Goal: Task Accomplishment & Management: Manage account settings

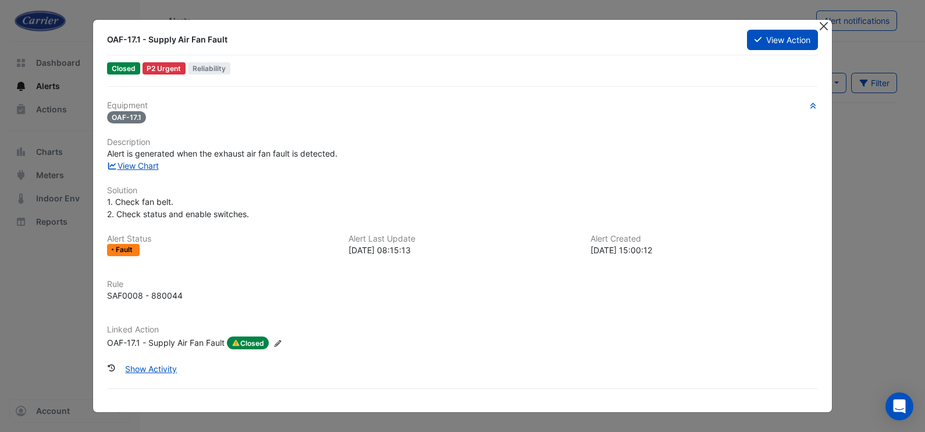
click at [826, 27] on button "Close" at bounding box center [824, 26] width 12 height 12
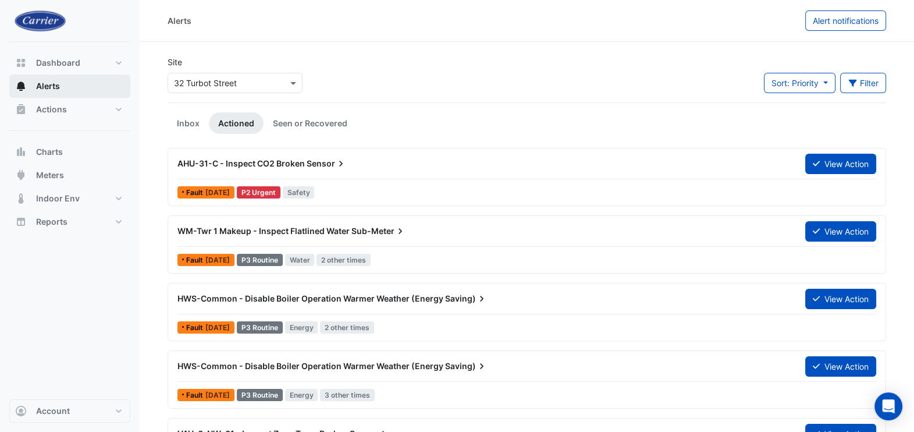
click at [56, 87] on span "Alerts" at bounding box center [48, 86] width 24 height 12
click at [189, 125] on link "Inbox" at bounding box center [188, 123] width 41 height 22
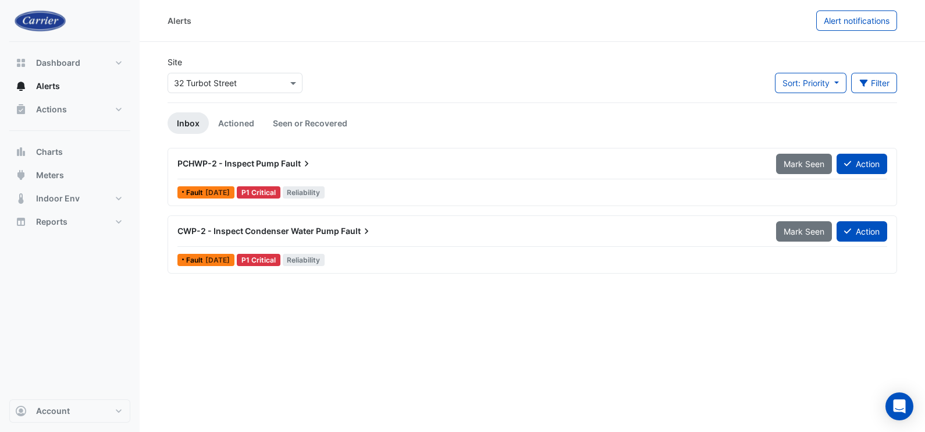
click at [223, 233] on span "CWP-2 - Inspect Condenser Water Pump" at bounding box center [258, 231] width 162 height 10
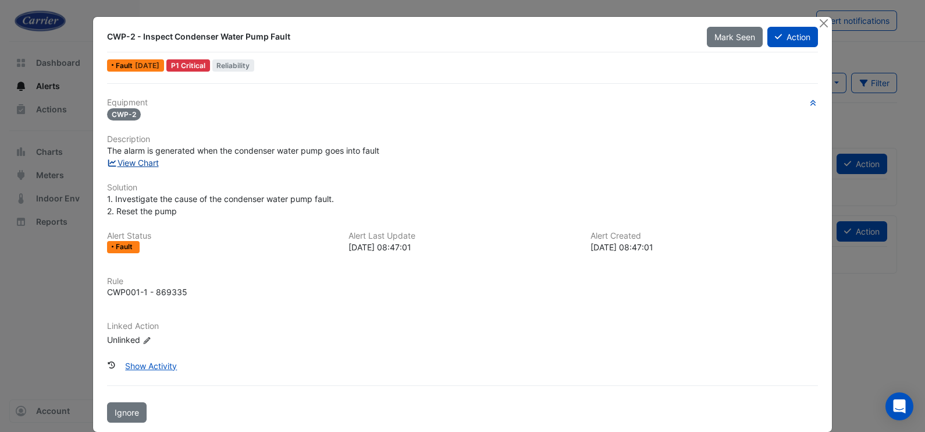
click at [135, 164] on link "View Chart" at bounding box center [133, 163] width 52 height 10
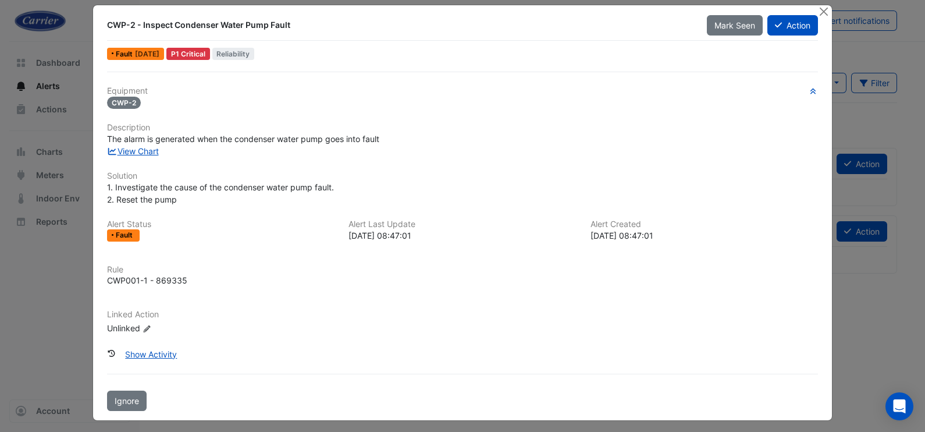
scroll to position [14, 0]
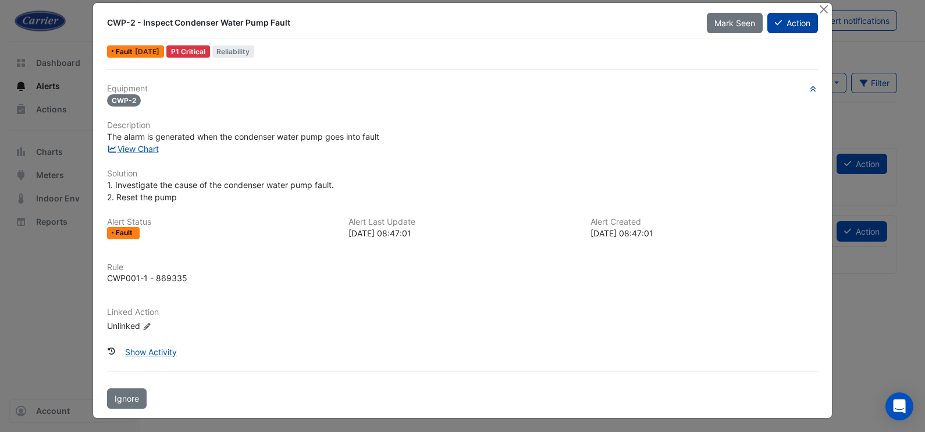
click at [786, 26] on button "Action" at bounding box center [793, 23] width 51 height 20
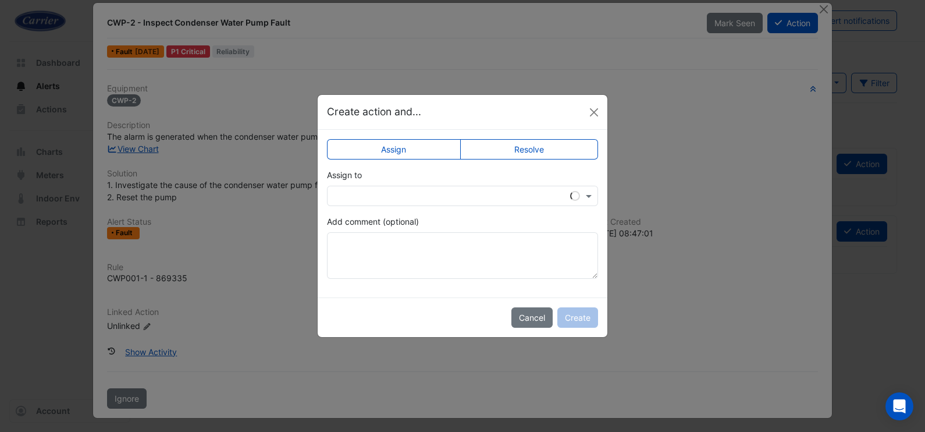
click at [433, 196] on input "text" at bounding box center [450, 196] width 235 height 12
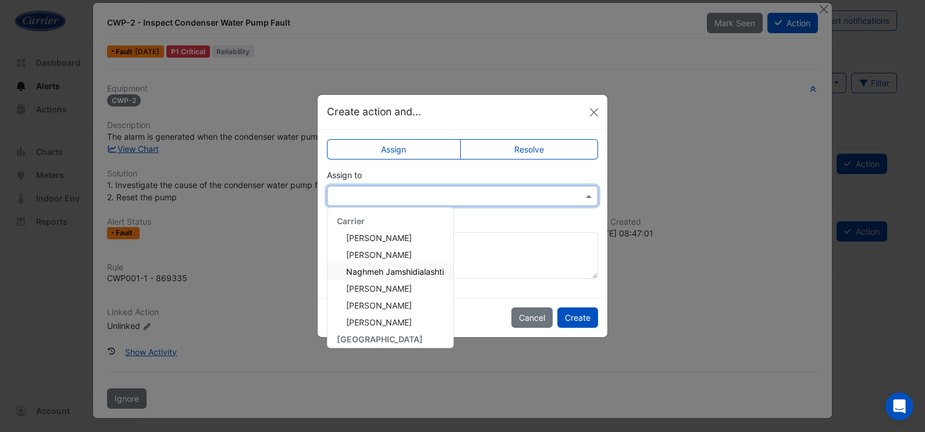
click at [428, 271] on span "Naghmeh Jamshidialashti" at bounding box center [395, 272] width 98 height 10
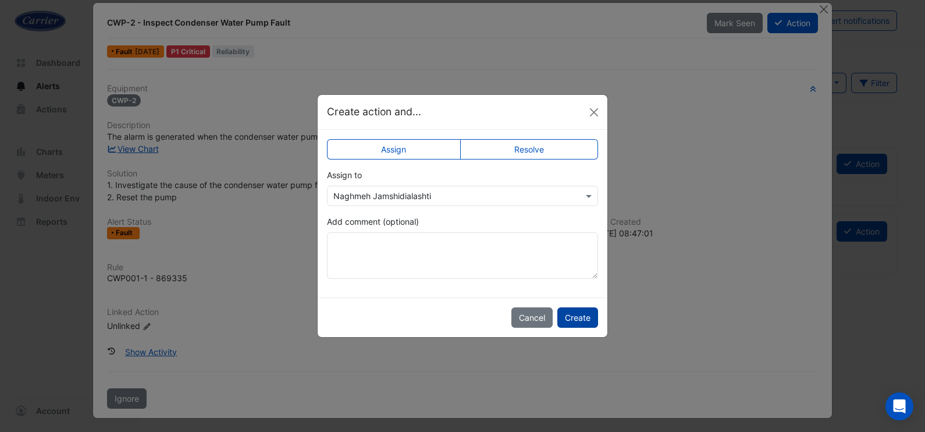
drag, startPoint x: 587, startPoint y: 318, endPoint x: 570, endPoint y: 325, distance: 17.7
click at [587, 318] on button "Create" at bounding box center [577, 317] width 41 height 20
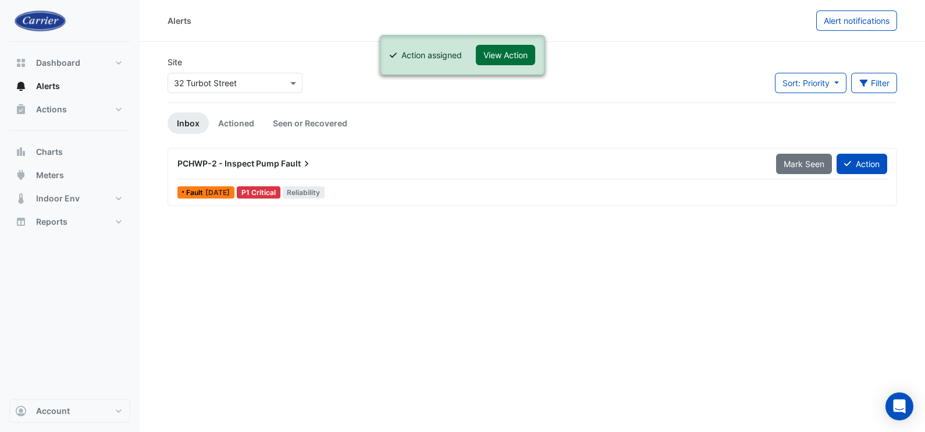
drag, startPoint x: 520, startPoint y: 52, endPoint x: 511, endPoint y: 61, distance: 12.3
click at [519, 52] on button "View Action" at bounding box center [505, 55] width 59 height 20
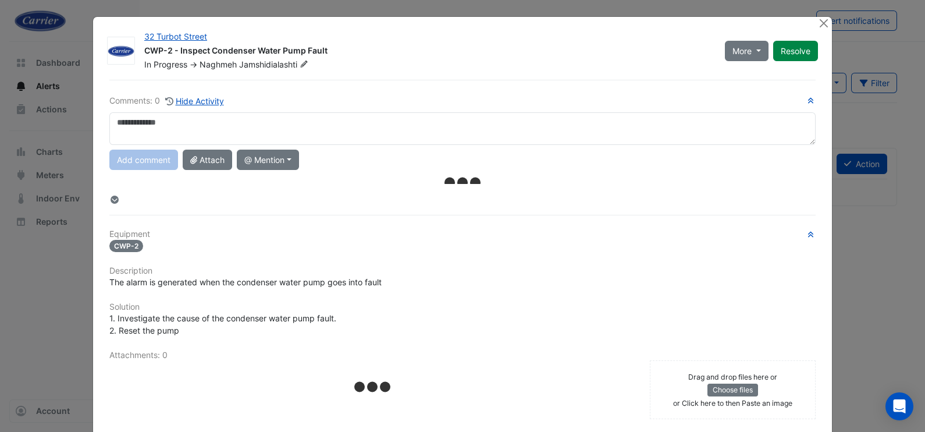
click at [257, 129] on textarea at bounding box center [462, 128] width 706 height 33
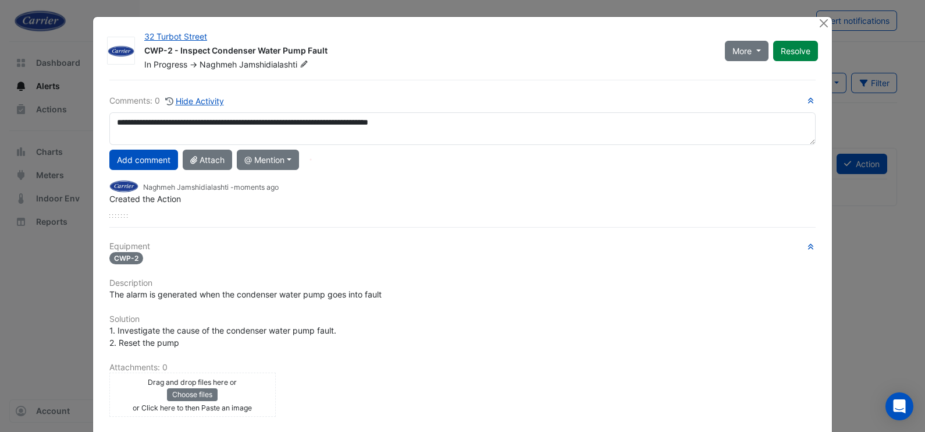
click at [356, 125] on textarea "**********" at bounding box center [462, 128] width 706 height 33
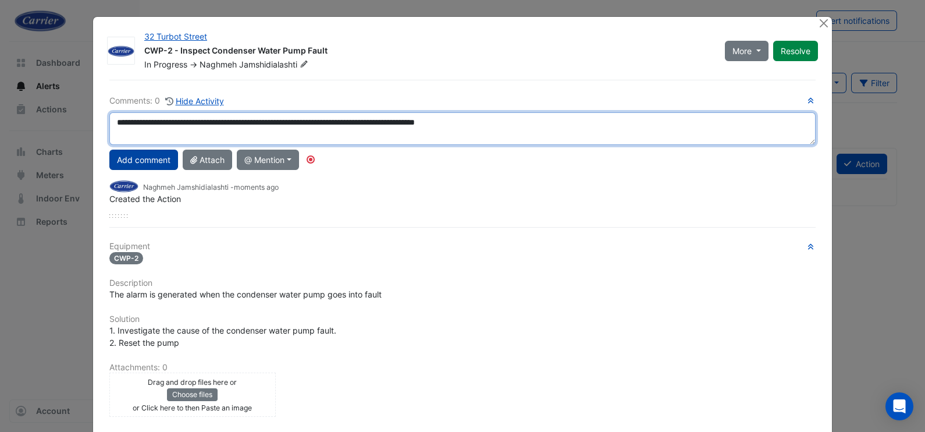
type textarea "**********"
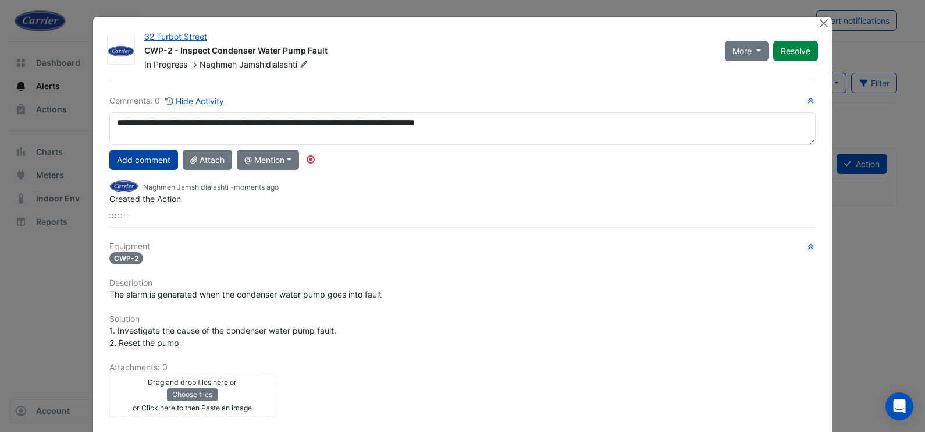
click at [126, 158] on button "Add comment" at bounding box center [143, 160] width 69 height 20
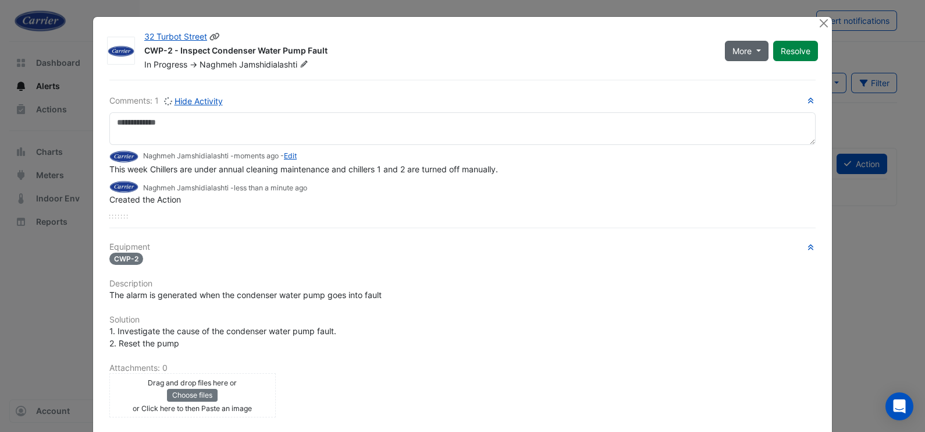
drag, startPoint x: 745, startPoint y: 48, endPoint x: 745, endPoint y: 58, distance: 9.3
click at [745, 48] on span "More" at bounding box center [742, 51] width 19 height 12
click at [759, 94] on button "Not Doing" at bounding box center [766, 92] width 92 height 17
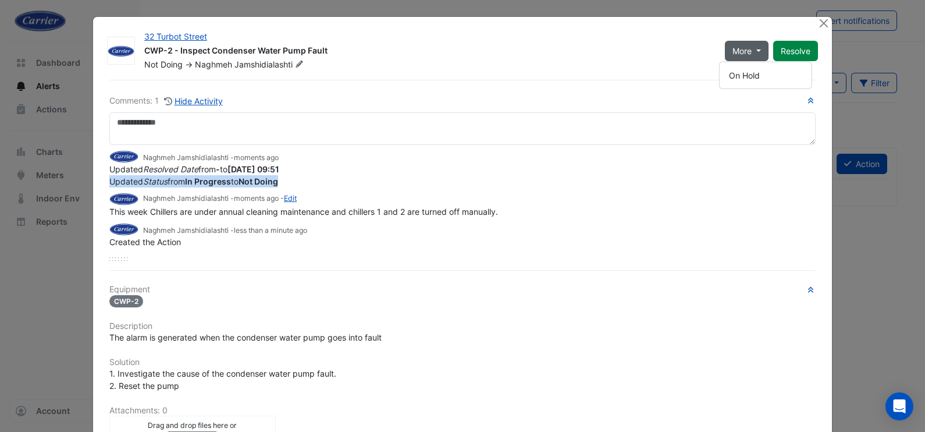
click at [428, 177] on app-ticket-change-history "Naghmeh Jamshidialashti - moments ago Updated Resolved Date from - to [DATE] 09…" at bounding box center [462, 169] width 706 height 38
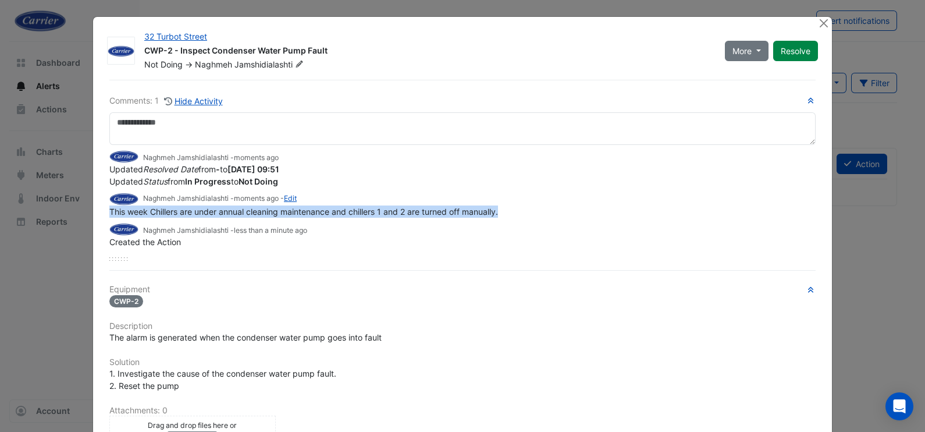
drag, startPoint x: 428, startPoint y: 177, endPoint x: 100, endPoint y: 211, distance: 330.0
click at [102, 211] on div "Comments: 1 Hide Activity Naghmeh Jamshidialashti - moments ago Updated Resolve…" at bounding box center [462, 340] width 720 height 520
copy span "This week Chillers are under annual cleaning maintenance and chillers 1 and 2 a…"
click at [818, 27] on button "Close" at bounding box center [824, 23] width 12 height 12
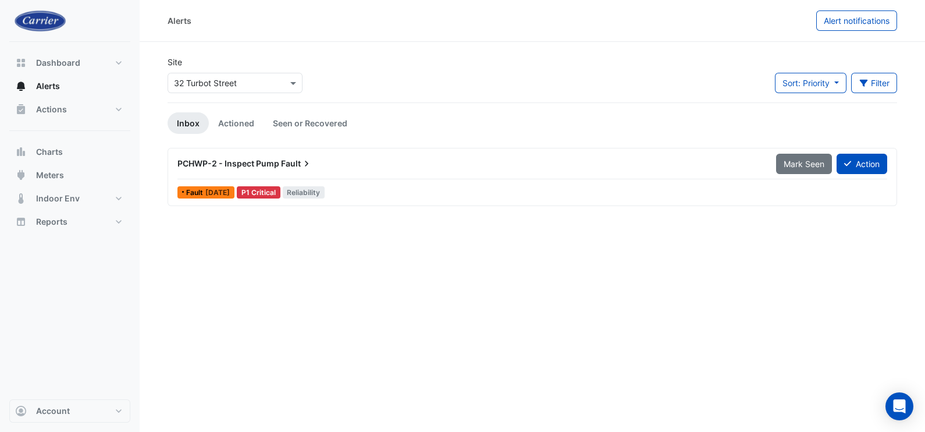
click at [251, 165] on span "PCHWP-2 - Inspect Pump" at bounding box center [228, 163] width 102 height 10
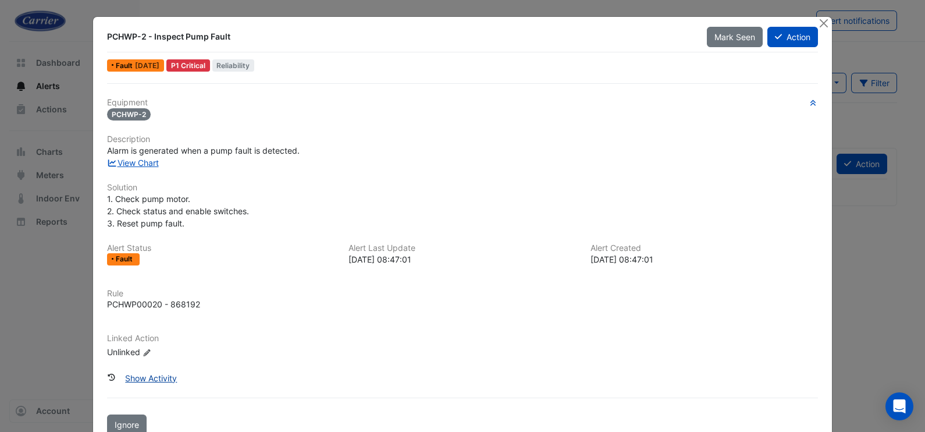
click at [154, 369] on button "Show Activity" at bounding box center [151, 378] width 67 height 20
click at [144, 159] on link "View Chart" at bounding box center [133, 163] width 52 height 10
click at [793, 35] on button "Action" at bounding box center [793, 37] width 51 height 20
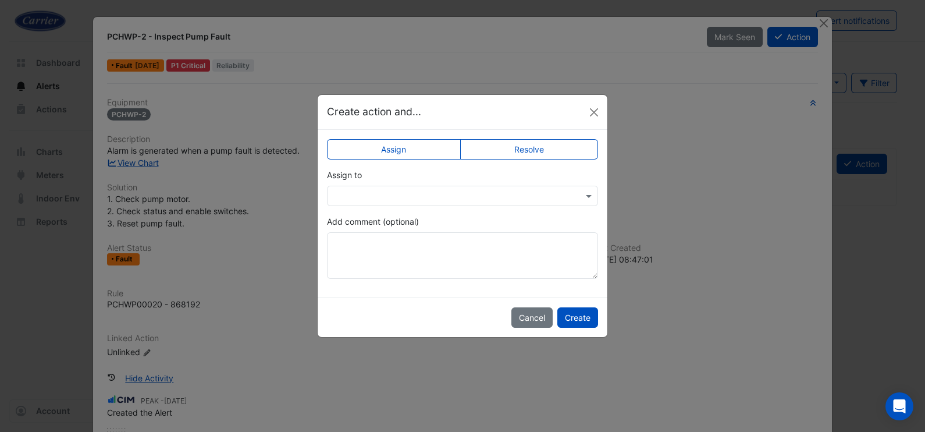
click at [517, 202] on div at bounding box center [462, 196] width 271 height 20
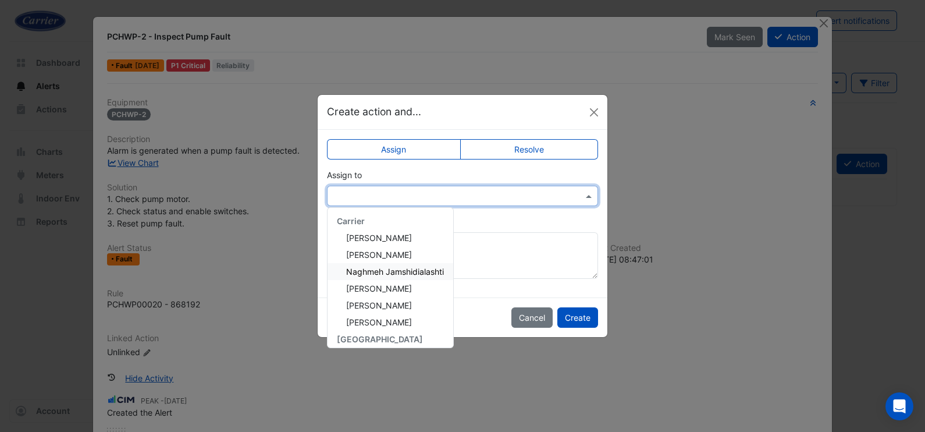
click at [424, 268] on span "Naghmeh Jamshidialashti" at bounding box center [395, 272] width 98 height 10
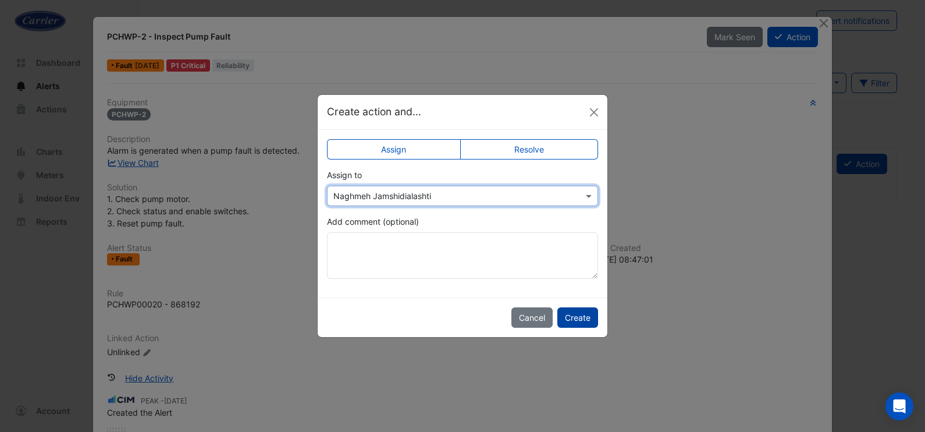
click at [593, 315] on button "Create" at bounding box center [577, 317] width 41 height 20
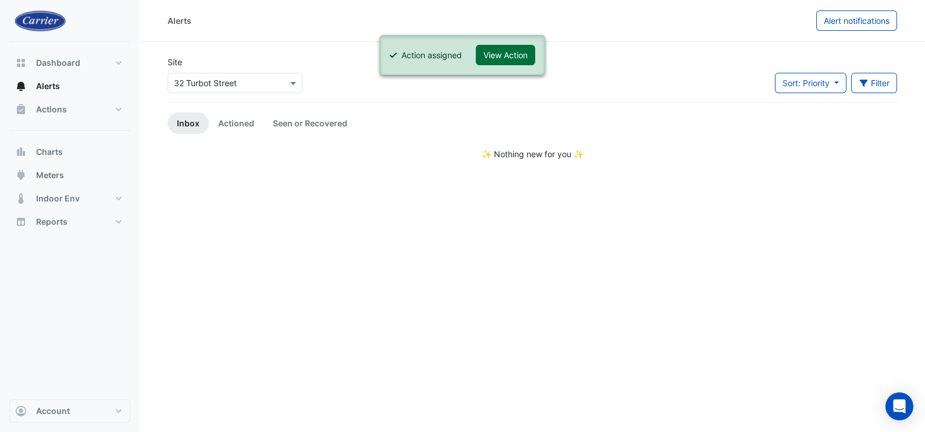
click at [498, 56] on button "View Action" at bounding box center [505, 55] width 59 height 20
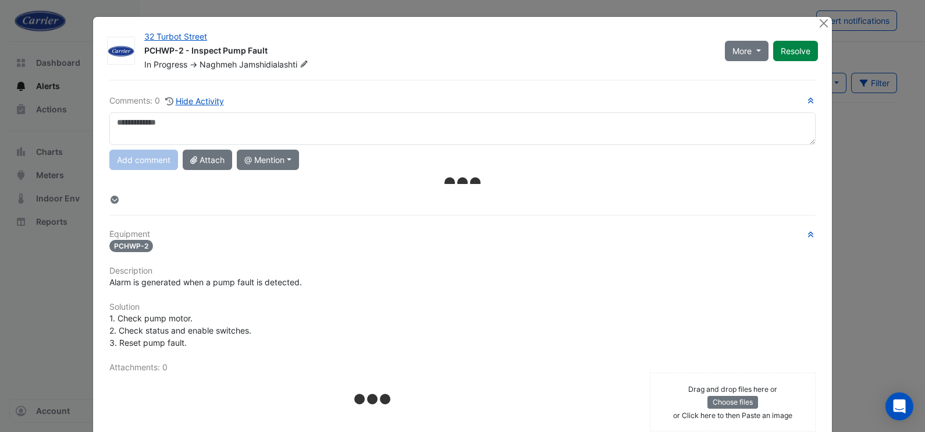
click at [276, 127] on textarea at bounding box center [462, 128] width 706 height 33
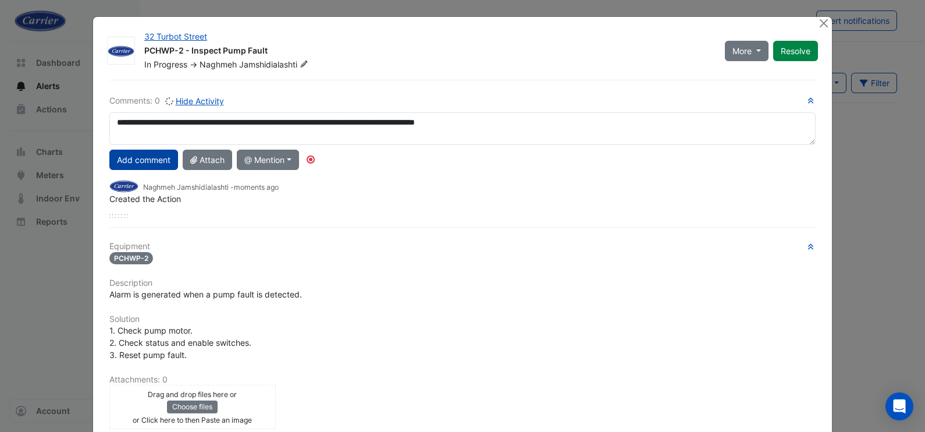
type textarea "**********"
click at [145, 153] on button "Add comment" at bounding box center [143, 160] width 69 height 20
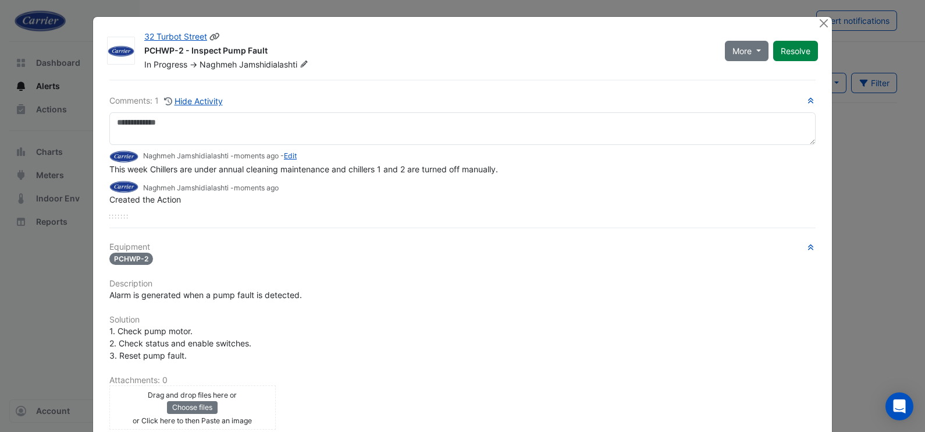
drag, startPoint x: 745, startPoint y: 55, endPoint x: 745, endPoint y: 67, distance: 11.6
click at [745, 58] on button "More" at bounding box center [747, 51] width 44 height 20
click at [738, 94] on button "Not Doing" at bounding box center [766, 92] width 92 height 17
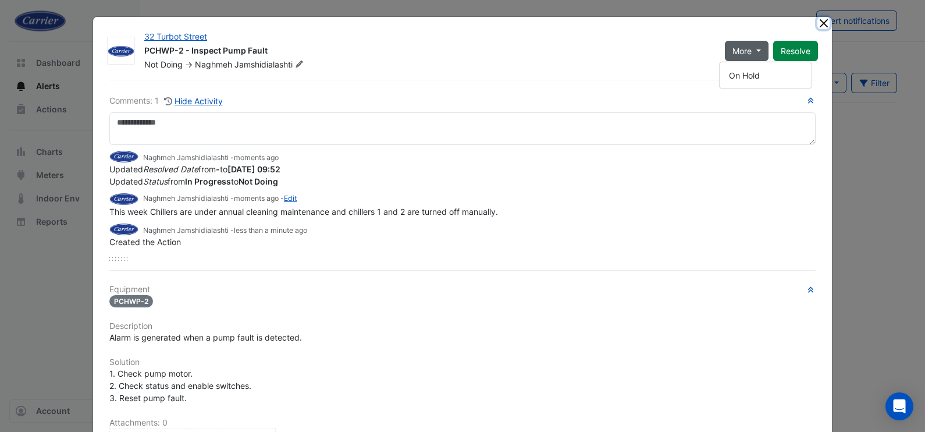
click at [818, 26] on button "Close" at bounding box center [824, 23] width 12 height 12
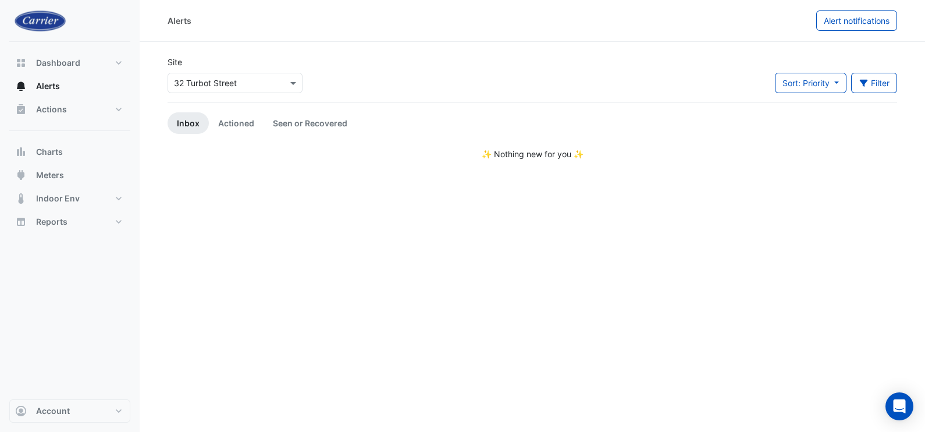
drag, startPoint x: 348, startPoint y: 279, endPoint x: 222, endPoint y: 259, distance: 127.9
click at [346, 279] on div "Alerts Alert notifications Site Select a Site × 32 Turbot Street Sort: Priority…" at bounding box center [533, 216] width 786 height 432
click at [86, 108] on button "Actions" at bounding box center [69, 109] width 121 height 23
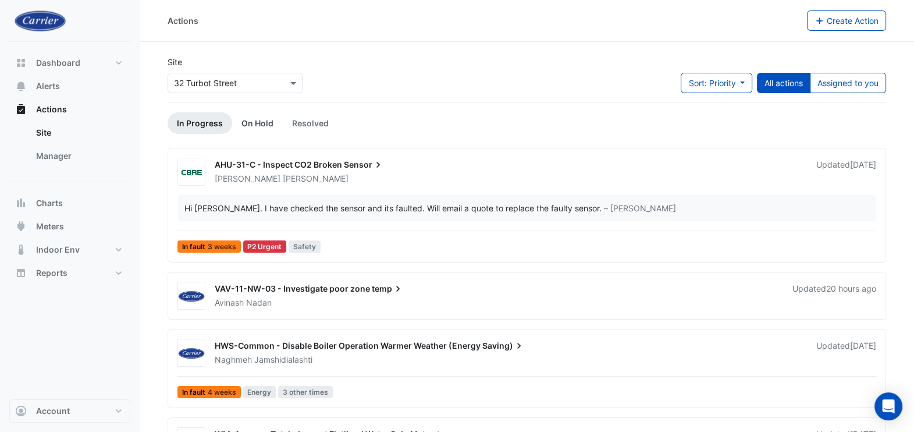
click at [259, 122] on link "On Hold" at bounding box center [257, 123] width 51 height 22
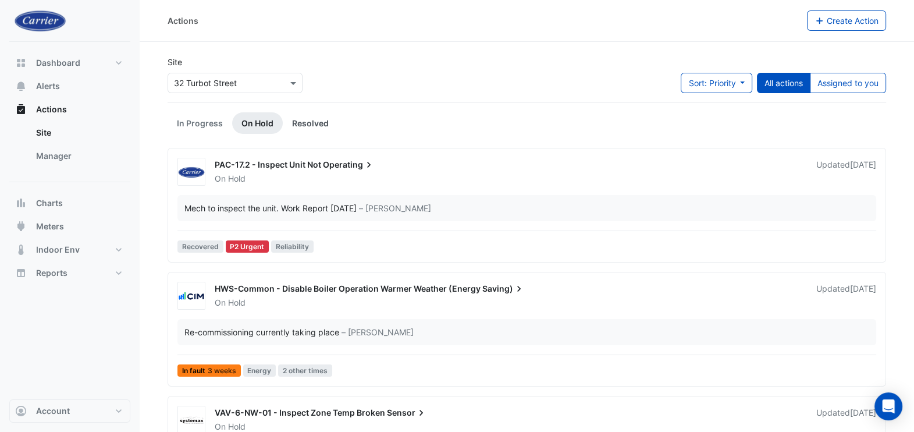
click at [304, 129] on link "Resolved" at bounding box center [310, 123] width 55 height 22
